Goal: Information Seeking & Learning: Learn about a topic

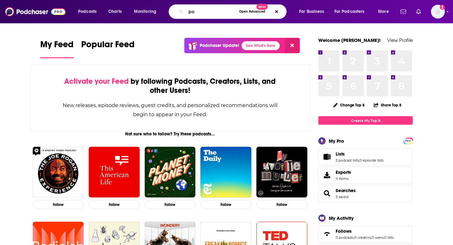
type input "p"
type input "t"
type input "[PERSON_NAME]"
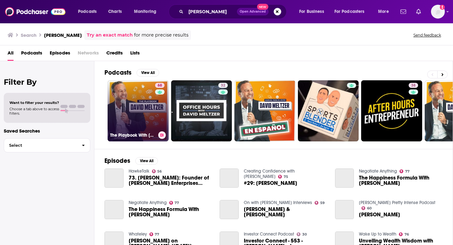
click at [130, 103] on link "68 The Playbook With [PERSON_NAME]" at bounding box center [138, 110] width 61 height 61
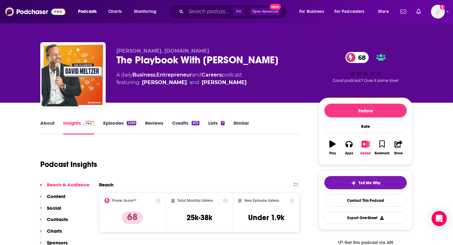
click at [49, 127] on link "About" at bounding box center [47, 127] width 14 height 14
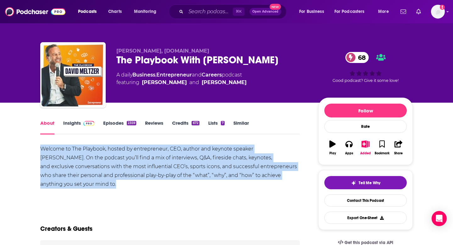
drag, startPoint x: 40, startPoint y: 148, endPoint x: 291, endPoint y: 178, distance: 252.4
click at [291, 178] on div "Welcome to The Playbook, hosted by entrepreneur, CEO, author and keynote speake…" at bounding box center [170, 167] width 260 height 44
copy div "Welcome to The Playbook, hosted by entrepreneur, CEO, author and keynote speake…"
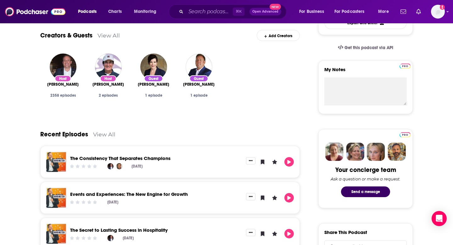
scroll to position [244, 0]
